Goal: Task Accomplishment & Management: Use online tool/utility

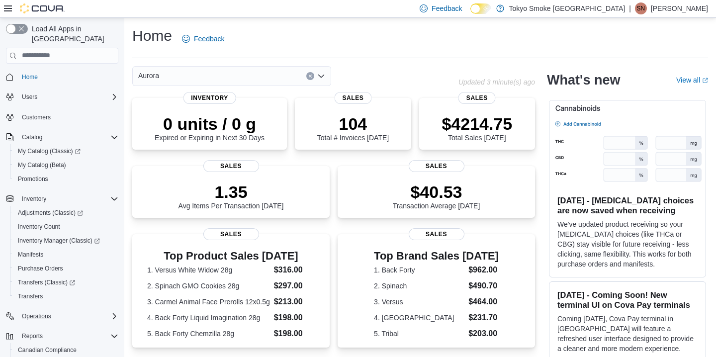
scroll to position [62, 0]
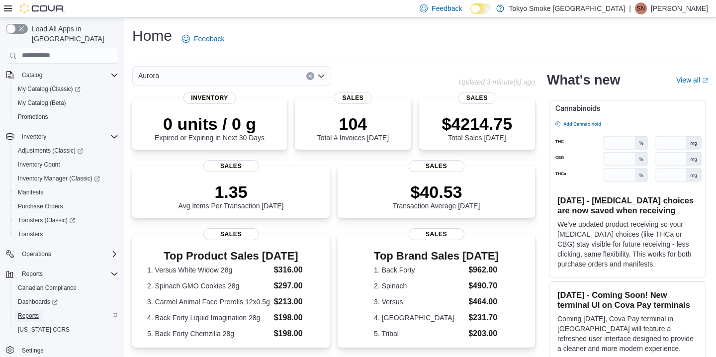
click at [29, 312] on span "Reports" at bounding box center [28, 316] width 21 height 8
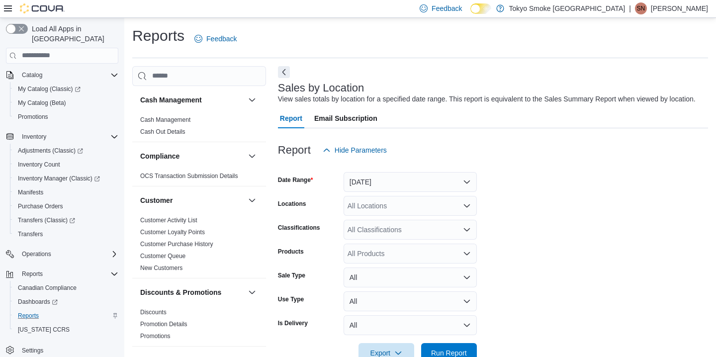
scroll to position [33, 0]
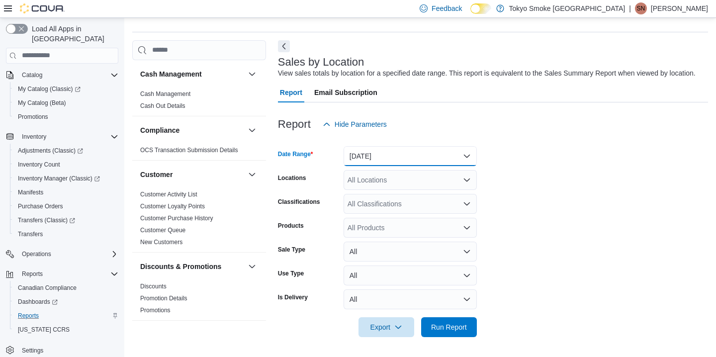
click at [378, 157] on button "[DATE]" at bounding box center [409, 156] width 133 height 20
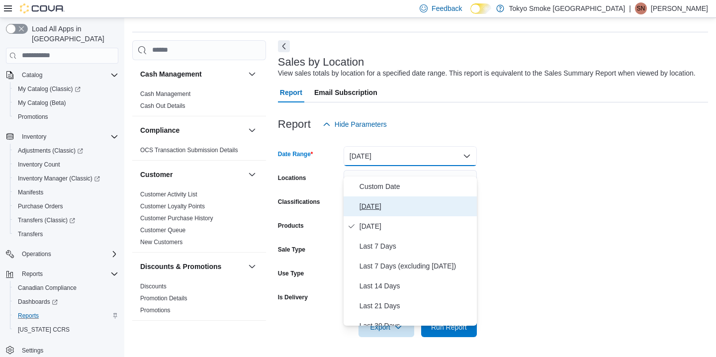
click at [374, 200] on span "[DATE]" at bounding box center [415, 206] width 113 height 12
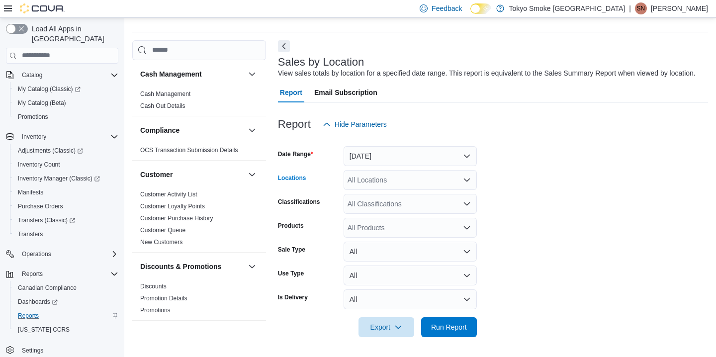
click at [373, 181] on div "All Locations" at bounding box center [409, 180] width 133 height 20
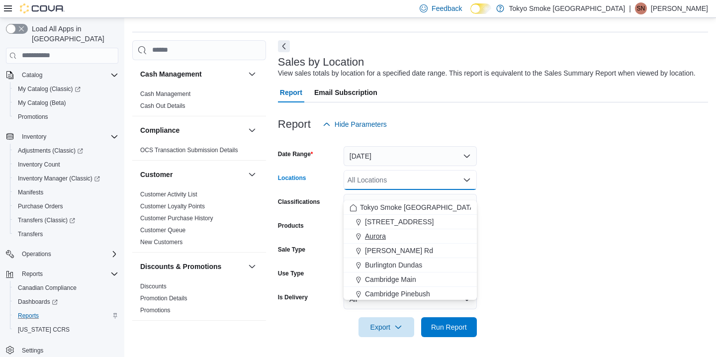
click at [377, 231] on span "Aurora" at bounding box center [375, 236] width 21 height 10
click at [545, 210] on form "Date Range [DATE] Locations [GEOGRAPHIC_DATA] Combo box. Selected. [GEOGRAPHIC_…" at bounding box center [493, 235] width 430 height 203
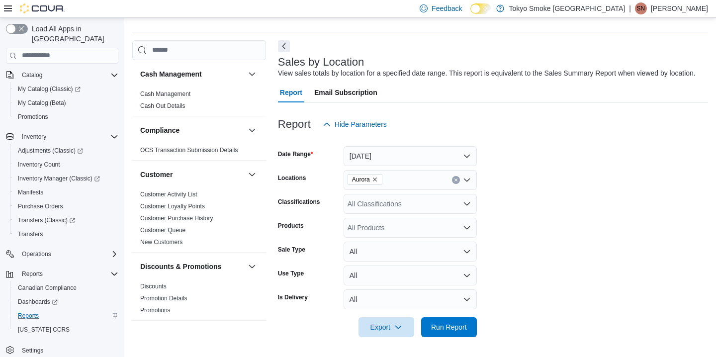
click at [376, 182] on icon "Remove Aurora from selection in this group" at bounding box center [375, 179] width 6 height 6
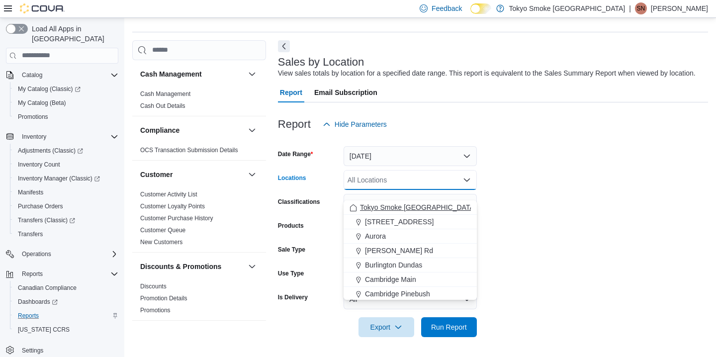
click at [375, 202] on span "Tokyo Smoke [GEOGRAPHIC_DATA]" at bounding box center [418, 207] width 116 height 10
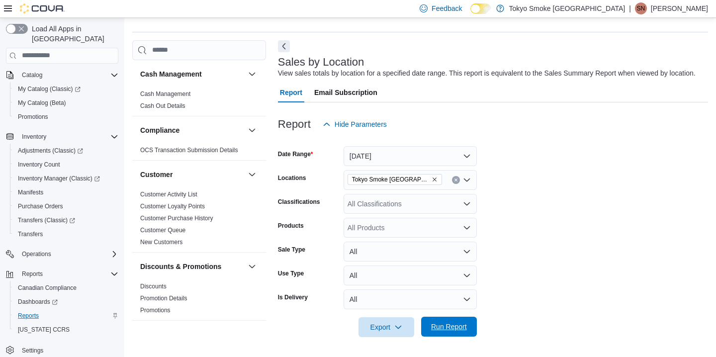
click at [447, 326] on span "Run Report" at bounding box center [449, 326] width 36 height 10
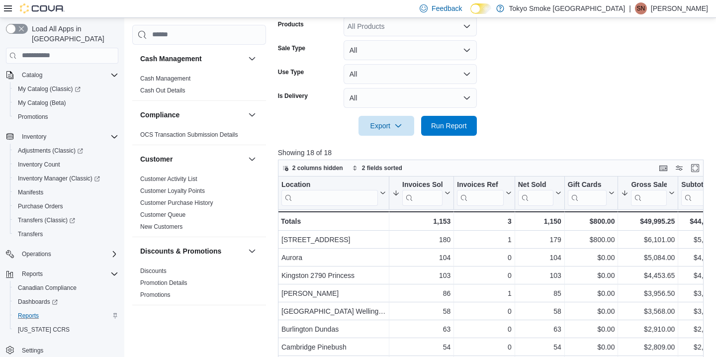
scroll to position [164, 0]
